Goal: Information Seeking & Learning: Learn about a topic

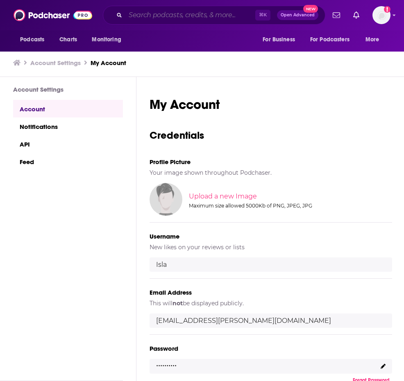
click at [134, 12] on input "Search podcasts, credits, & more..." at bounding box center [190, 15] width 130 height 13
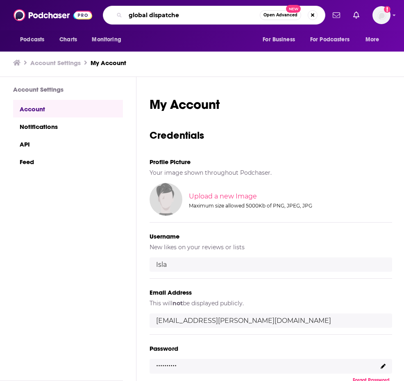
type input "global dispatches"
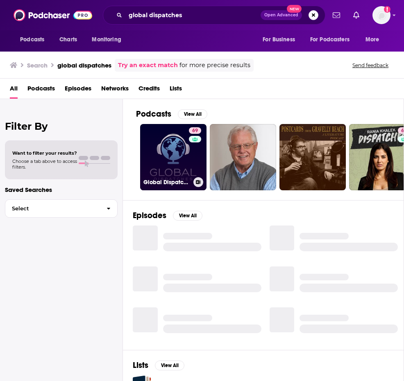
click at [178, 163] on link "69 Global Dispatches -- World News That Matters" at bounding box center [173, 157] width 66 height 66
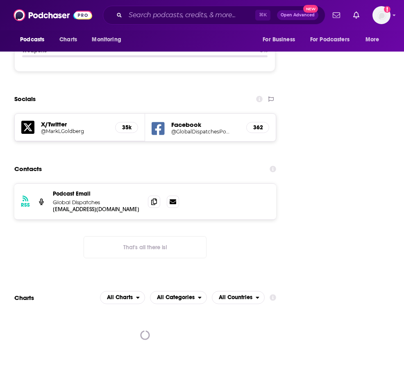
scroll to position [1147, 0]
